Goal: Information Seeking & Learning: Learn about a topic

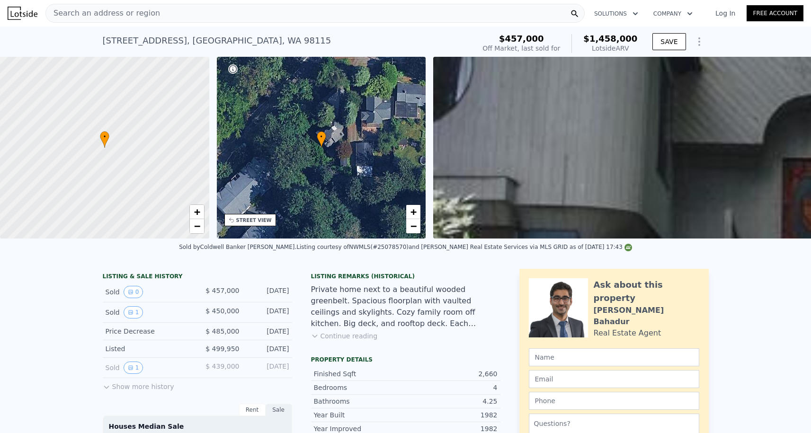
click at [75, 14] on span "Search an address or region" at bounding box center [103, 13] width 114 height 11
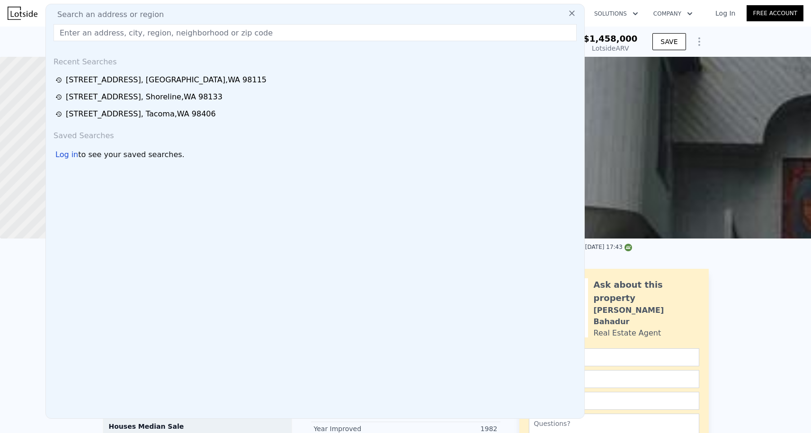
type input "9750 Ravenna Ave NE"
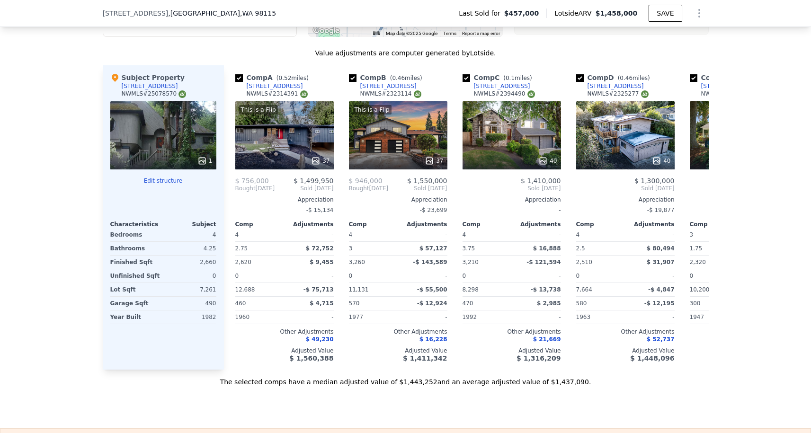
click at [182, 125] on div "1" at bounding box center [163, 135] width 106 height 68
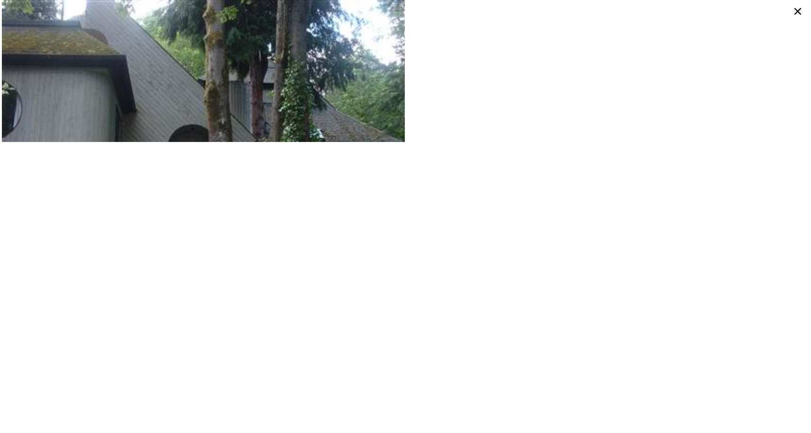
scroll to position [0, 4]
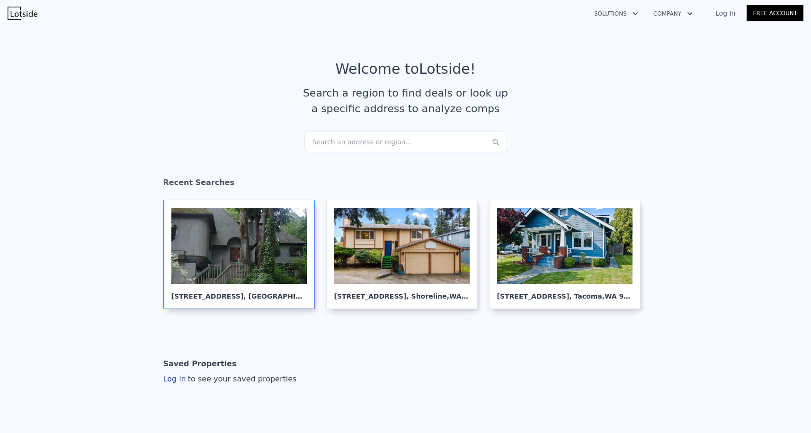
click at [265, 268] on div at bounding box center [238, 246] width 135 height 76
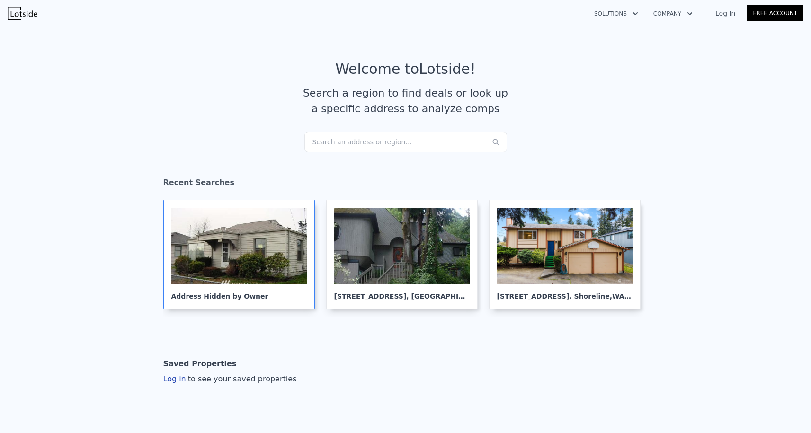
click at [261, 240] on div at bounding box center [238, 246] width 135 height 76
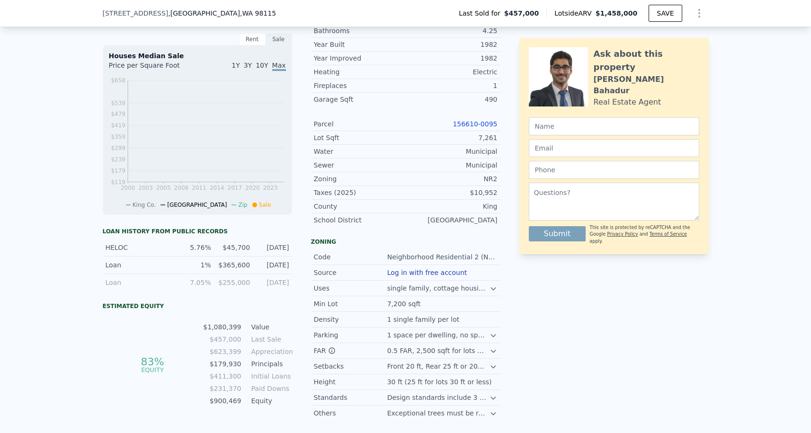
scroll to position [246, 0]
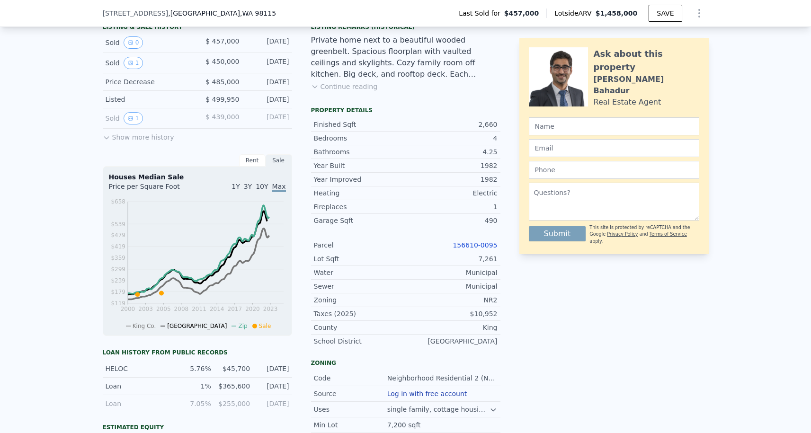
click at [464, 240] on div "Parcel 156610-0095" at bounding box center [405, 246] width 189 height 14
click at [464, 242] on link "156610-0095" at bounding box center [475, 245] width 45 height 8
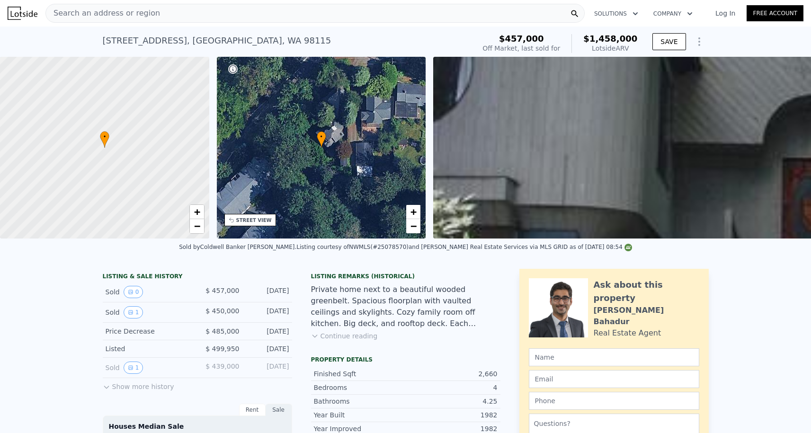
scroll to position [0, 0]
click at [179, 21] on div "Search an address or region" at bounding box center [314, 13] width 539 height 19
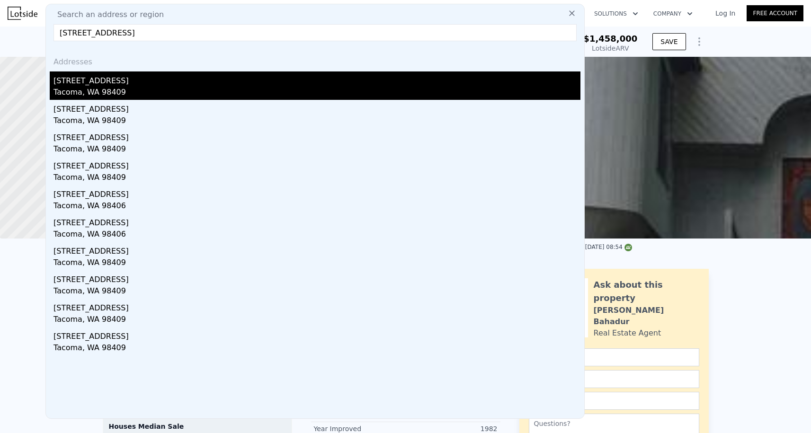
type input "7012 S Junett St"
click at [108, 88] on div "Tacoma, WA 98409" at bounding box center [317, 93] width 527 height 13
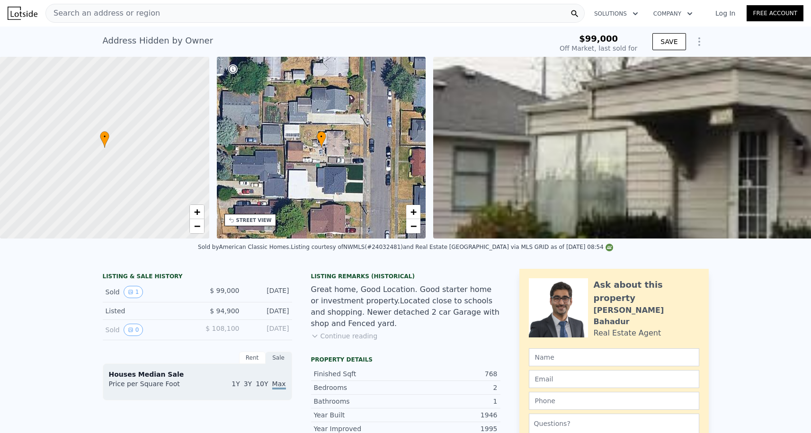
type input "-$ 107,533"
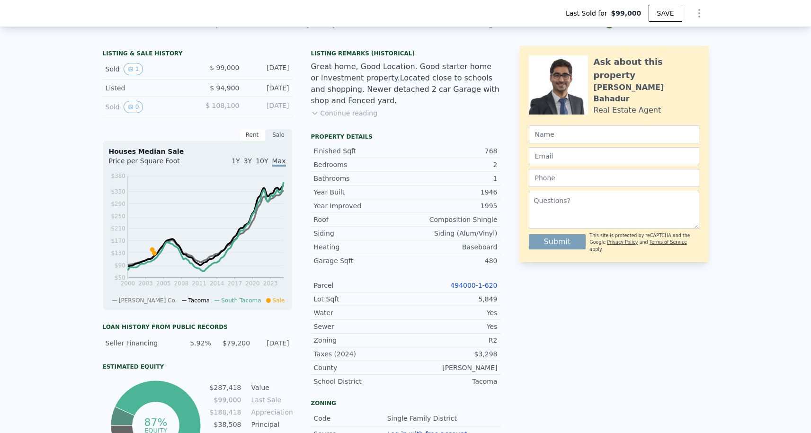
scroll to position [222, 0]
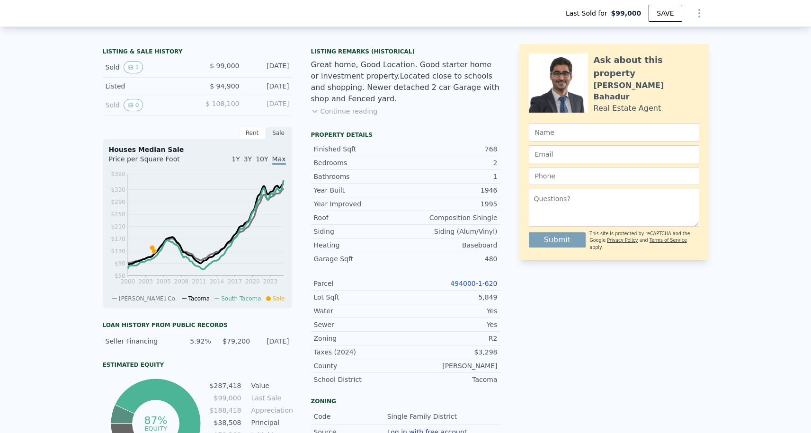
type input "$ 385,000"
type input "$ 250,133"
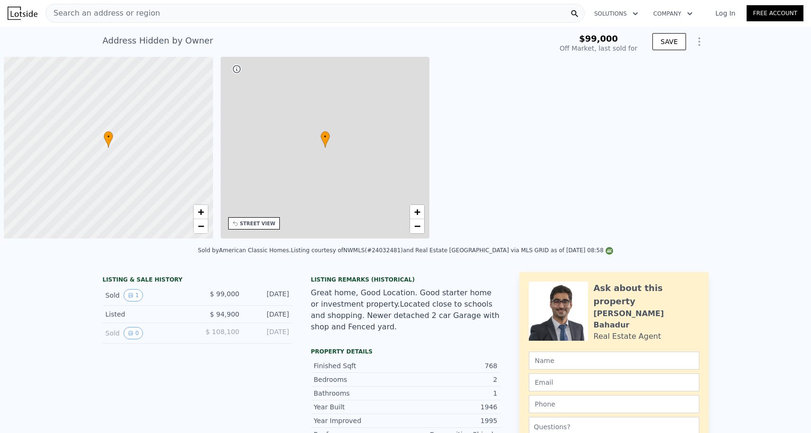
type input "-$ 107,533"
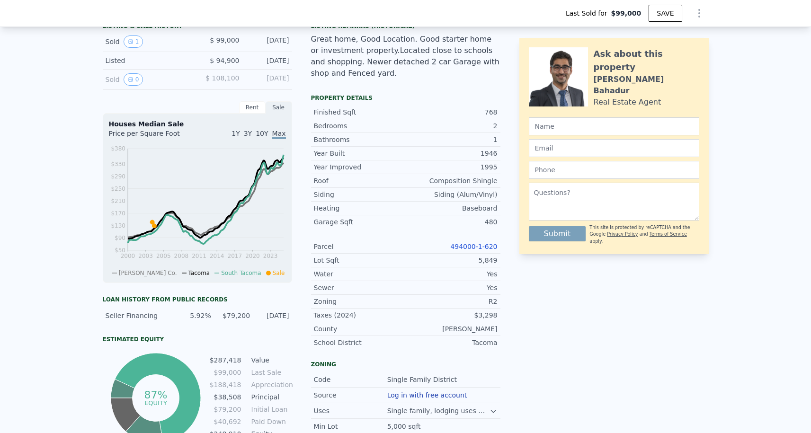
scroll to position [250, 0]
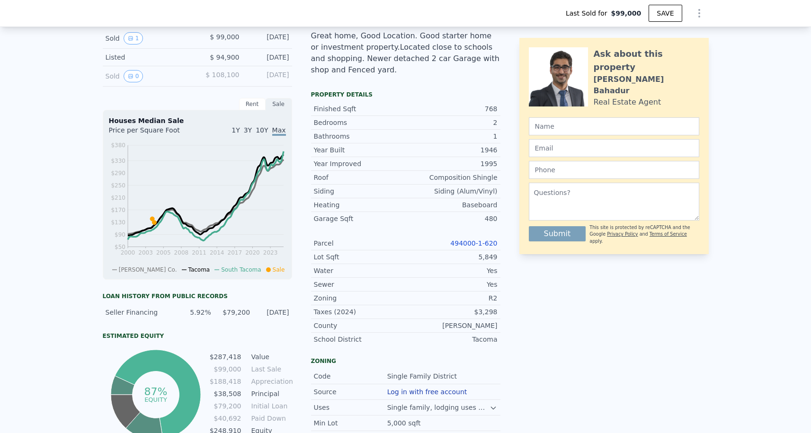
click at [470, 241] on link "494000-1-620" at bounding box center [473, 244] width 47 height 8
